Goal: Transaction & Acquisition: Purchase product/service

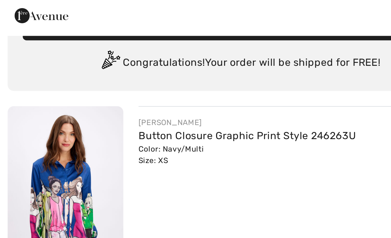
scroll to position [14, 0]
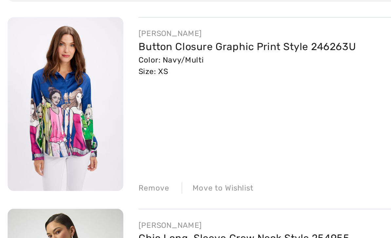
click at [115, 157] on div "Move to Wishlist" at bounding box center [112, 160] width 37 height 6
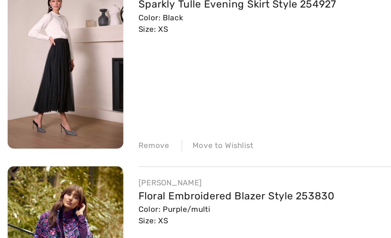
scroll to position [94, 0]
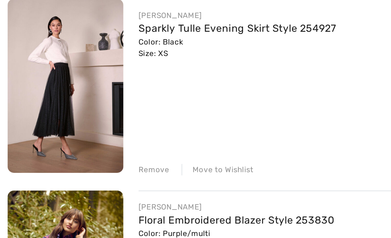
click at [116, 176] on div "Move to Wishlist" at bounding box center [112, 179] width 37 height 6
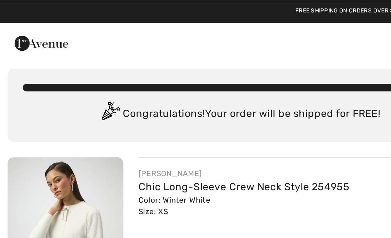
scroll to position [0, 0]
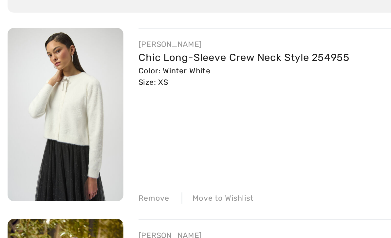
click at [41, 86] on img at bounding box center [34, 131] width 60 height 90
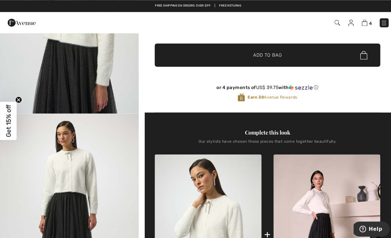
scroll to position [125, 0]
click at [359, 25] on img at bounding box center [360, 22] width 6 height 6
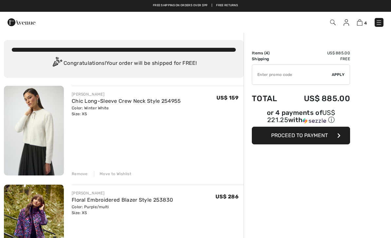
checkbox input "true"
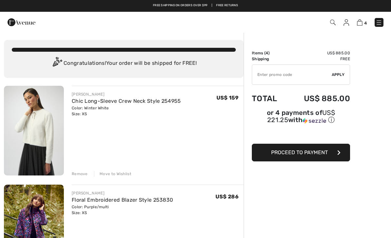
click at [42, 200] on img at bounding box center [34, 230] width 60 height 90
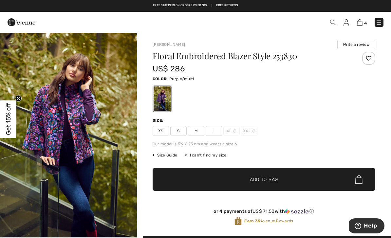
click at [361, 23] on img at bounding box center [360, 22] width 6 height 6
click at [359, 24] on img at bounding box center [360, 22] width 6 height 6
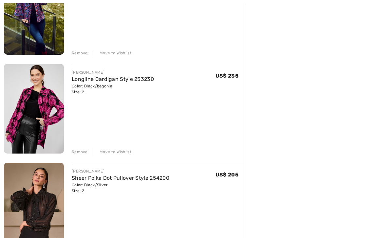
scroll to position [220, 0]
click at [50, 115] on img at bounding box center [34, 109] width 60 height 90
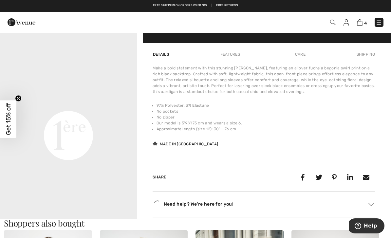
scroll to position [420, 0]
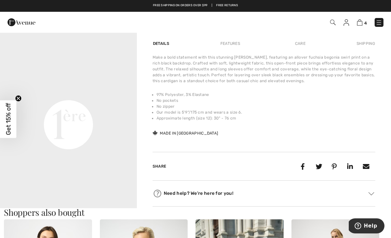
click at [87, 91] on video "Your browser does not support the video tag." at bounding box center [68, 56] width 137 height 68
click at [113, 91] on video "Your browser does not support the video tag." at bounding box center [68, 56] width 137 height 68
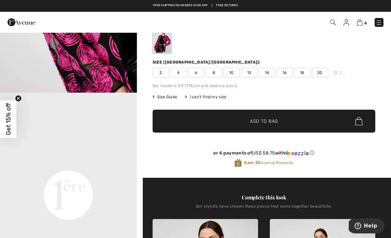
scroll to position [0, 0]
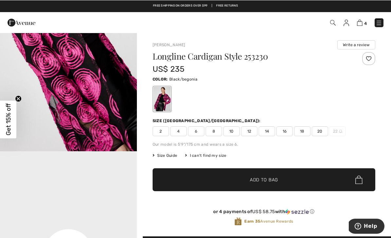
click at [360, 24] on img at bounding box center [360, 22] width 6 height 6
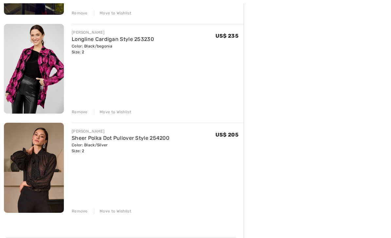
scroll to position [260, 0]
click at [40, 179] on img at bounding box center [34, 168] width 60 height 90
click at [150, 135] on link "Sheer Polka Dot Pullover Style 254200" at bounding box center [121, 138] width 98 height 6
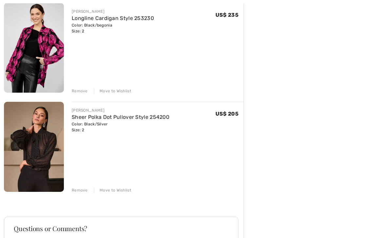
click at [146, 117] on link "Sheer Polka Dot Pullover Style 254200" at bounding box center [121, 117] width 98 height 6
click at [41, 165] on img at bounding box center [34, 147] width 60 height 90
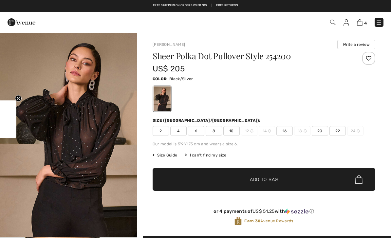
checkbox input "true"
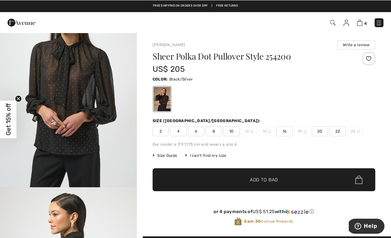
click at [381, 23] on img at bounding box center [378, 22] width 7 height 7
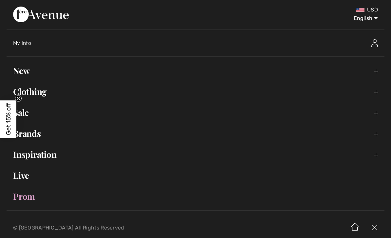
click at [376, 40] on img at bounding box center [374, 43] width 7 height 8
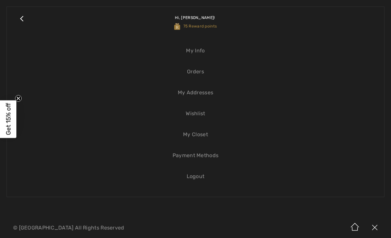
click at [192, 113] on link "Wishlist" at bounding box center [195, 113] width 364 height 14
click at [195, 114] on link "Wishlist" at bounding box center [195, 113] width 364 height 14
click at [197, 114] on link "Wishlist" at bounding box center [195, 113] width 364 height 14
click at [200, 114] on link "Wishlist" at bounding box center [195, 113] width 364 height 14
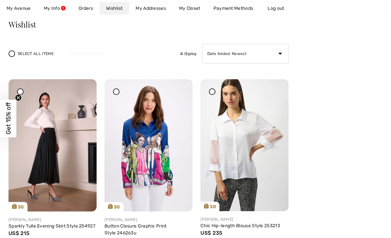
scroll to position [54, 0]
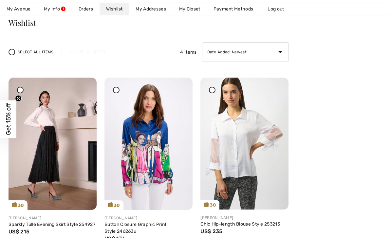
click at [213, 91] on icon at bounding box center [212, 89] width 3 height 3
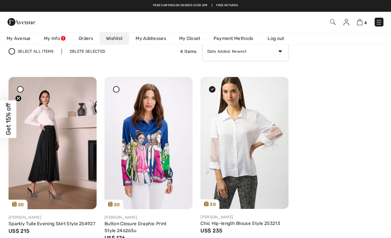
scroll to position [49, 0]
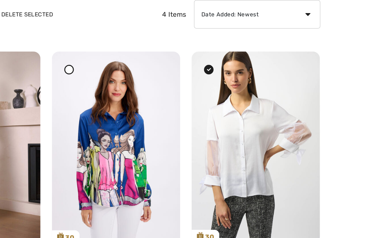
click at [274, 84] on icon at bounding box center [276, 86] width 4 height 5
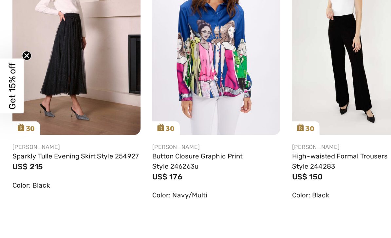
scroll to position [111, 0]
click at [9, 103] on span "Get 15% off" at bounding box center [9, 119] width 8 height 32
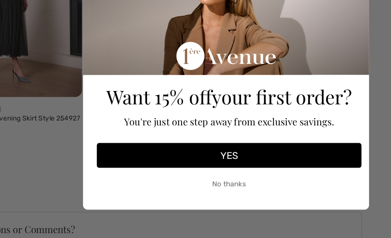
scroll to position [137, 0]
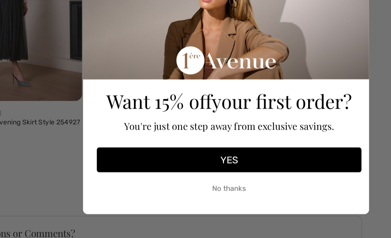
click at [160, 158] on button "YES" at bounding box center [198, 166] width 182 height 17
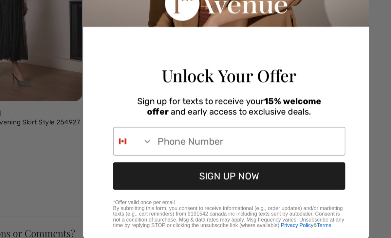
scroll to position [46, 0]
click at [138, 151] on icon "Search Countries" at bounding box center [141, 154] width 7 height 7
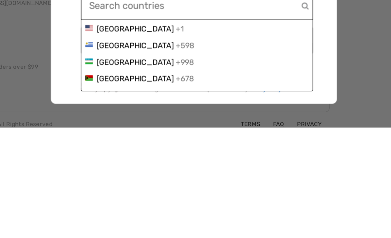
scroll to position [2541, 0]
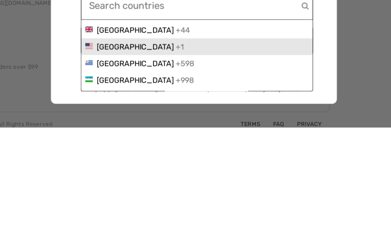
click at [129, 179] on span "United States" at bounding box center [155, 182] width 53 height 6
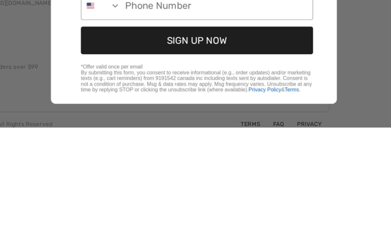
click at [145, 145] on input "Phone Number" at bounding box center [211, 154] width 132 height 19
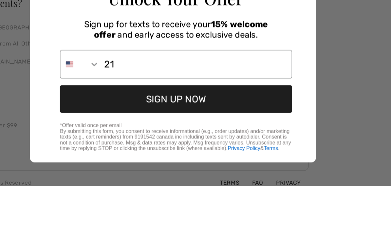
scroll to position [0, 0]
type input "215-920-9511"
click at [121, 169] on button "SIGN UP NOW" at bounding box center [197, 178] width 159 height 19
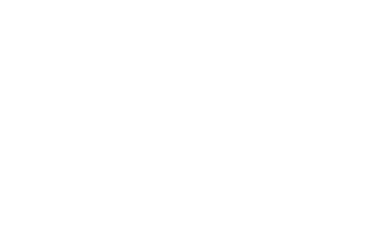
scroll to position [56, 0]
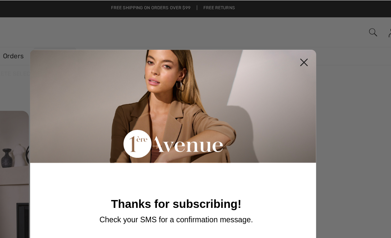
click at [280, 43] on circle "Close dialog" at bounding box center [285, 42] width 11 height 11
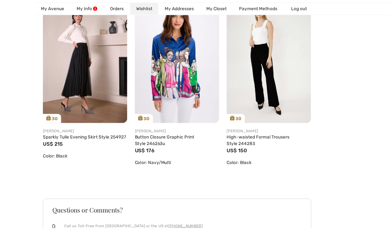
scroll to position [141, 0]
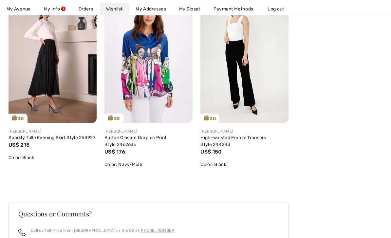
click at [168, 199] on div "Wishlist Select All Items Delete Selected 3 Items Date Added: Newest Date Added…" at bounding box center [149, 138] width 280 height 413
click at [63, 87] on img at bounding box center [53, 57] width 88 height 132
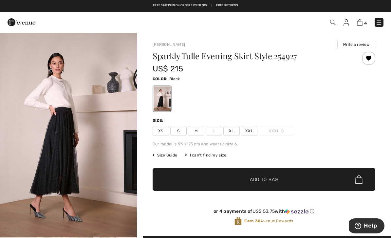
click at [161, 132] on span "XS" at bounding box center [160, 131] width 16 height 10
click at [261, 185] on span "✔ Added to Bag Add to Bag" at bounding box center [263, 179] width 223 height 23
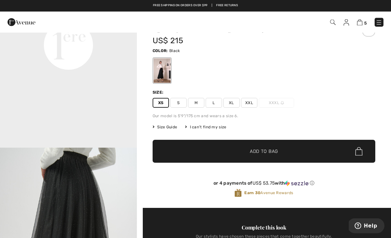
scroll to position [28, 0]
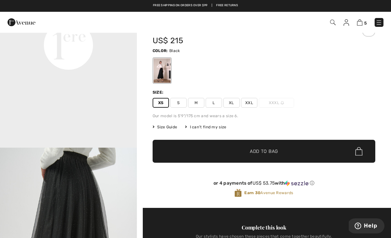
click at [358, 21] on img at bounding box center [360, 22] width 6 height 6
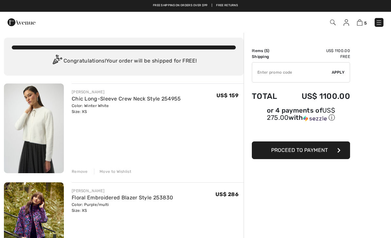
scroll to position [2, 0]
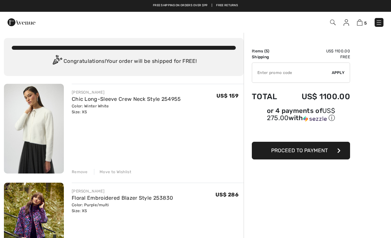
click at [270, 74] on input "TEXT" at bounding box center [292, 73] width 80 height 20
click at [266, 74] on input "TEXT" at bounding box center [292, 73] width 80 height 20
type input "NEW15"
click at [339, 73] on span "Apply" at bounding box center [337, 73] width 13 height 6
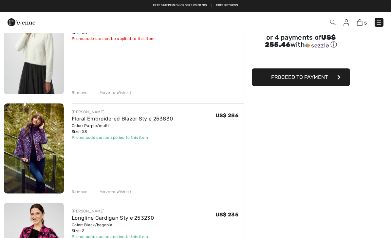
scroll to position [0, 0]
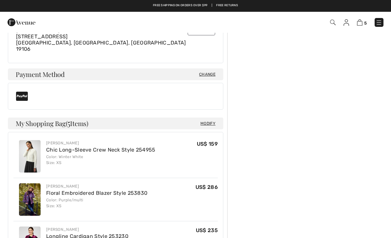
scroll to position [188, 0]
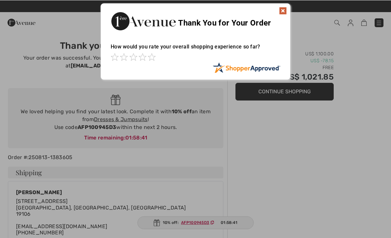
click at [283, 11] on img at bounding box center [283, 11] width 8 height 8
